Goal: Transaction & Acquisition: Subscribe to service/newsletter

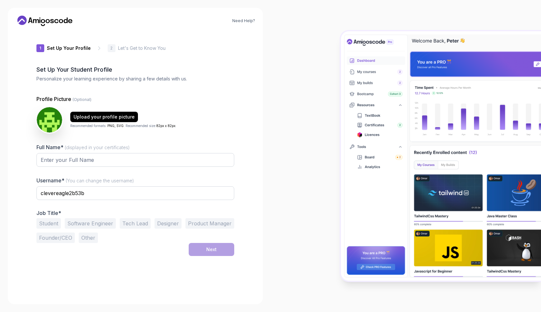
click at [23, 18] on icon at bounding box center [21, 20] width 9 height 9
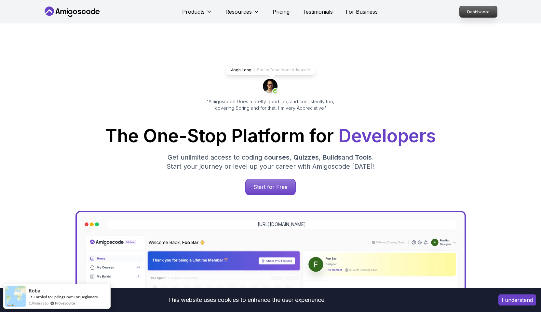
click at [479, 14] on p "Dashboard" at bounding box center [478, 11] width 37 height 11
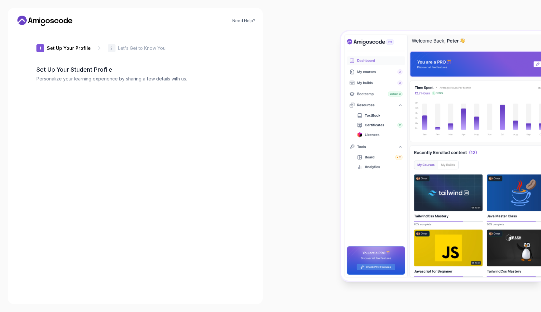
type input "bravelynxca713"
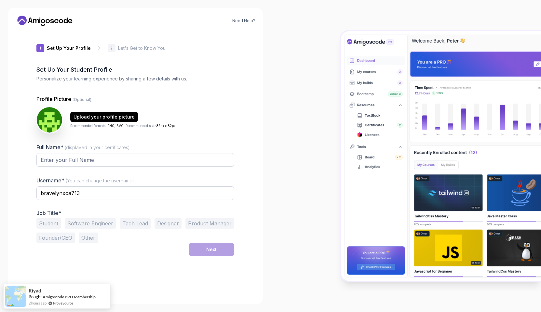
click at [24, 19] on icon at bounding box center [21, 20] width 9 height 9
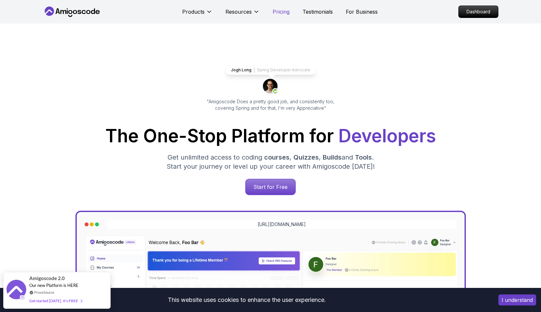
click at [280, 11] on p "Pricing" at bounding box center [281, 12] width 17 height 8
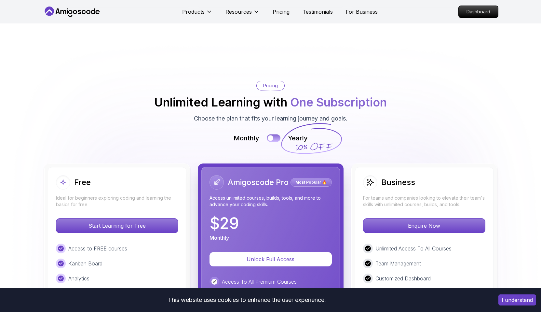
scroll to position [1398, 0]
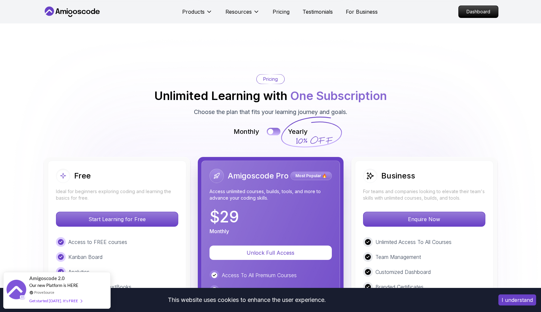
click at [276, 128] on button at bounding box center [274, 131] width 14 height 7
click at [268, 128] on button at bounding box center [274, 131] width 14 height 7
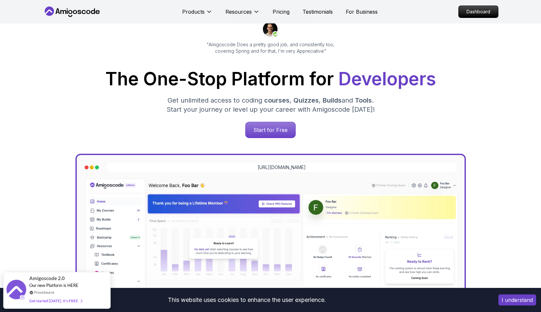
scroll to position [0, 0]
